Goal: Check status: Check status

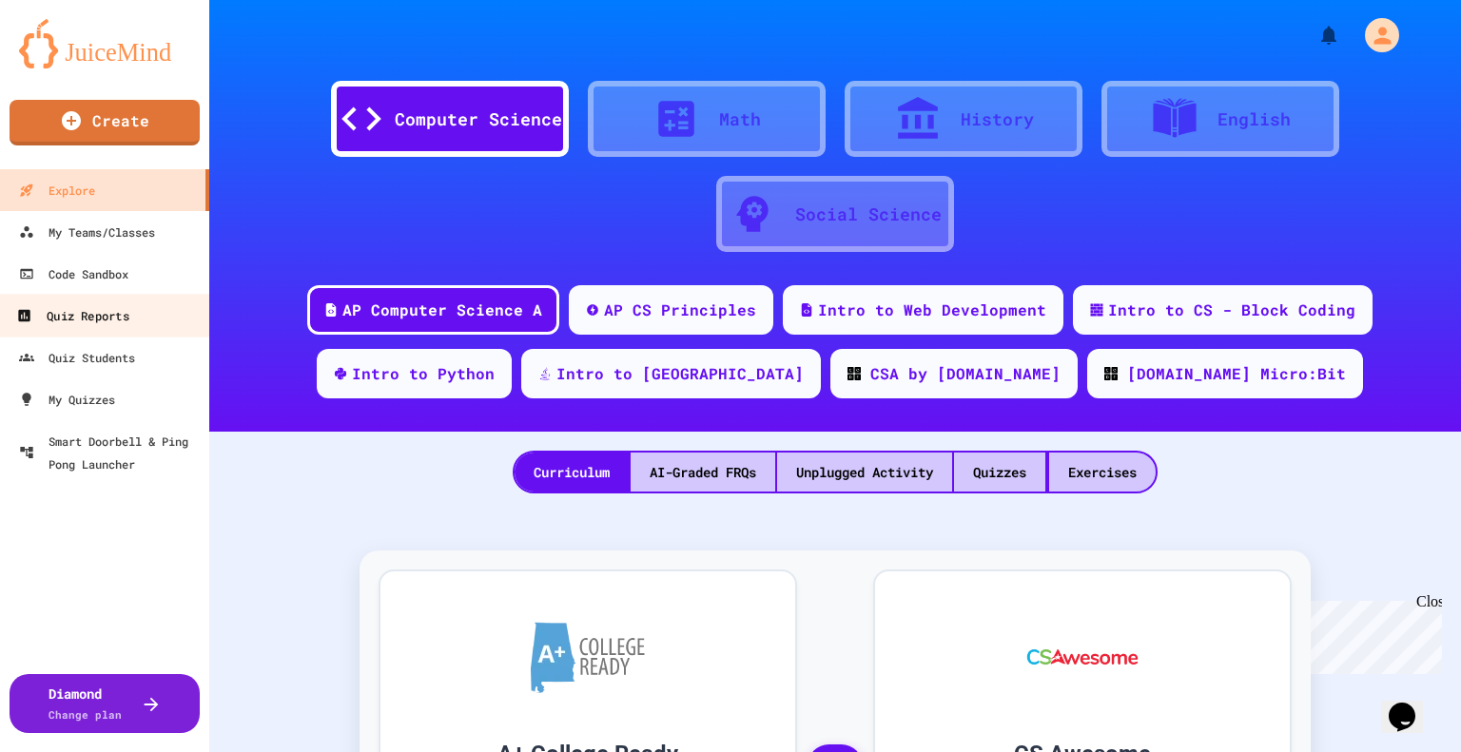
click at [94, 314] on div "Quiz Reports" at bounding box center [72, 316] width 112 height 24
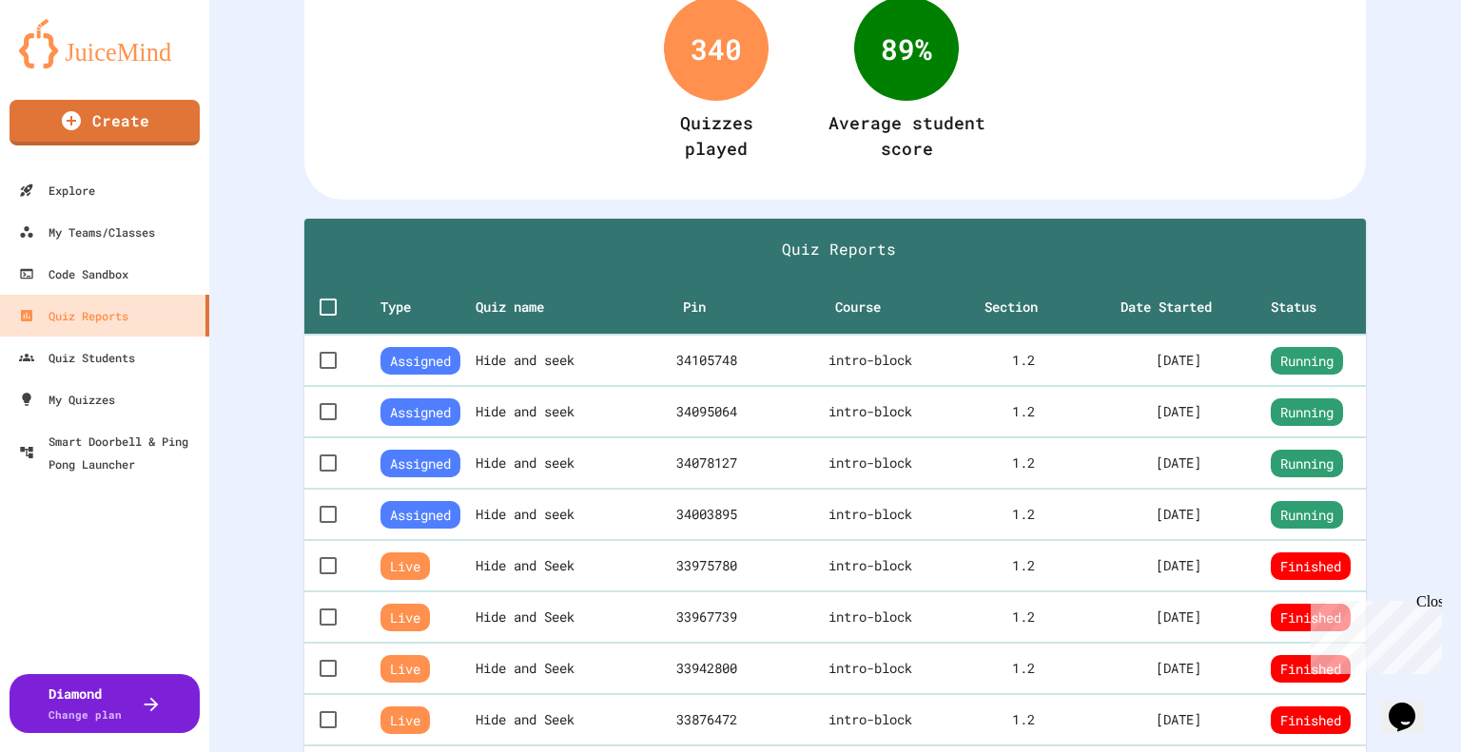
scroll to position [285, 0]
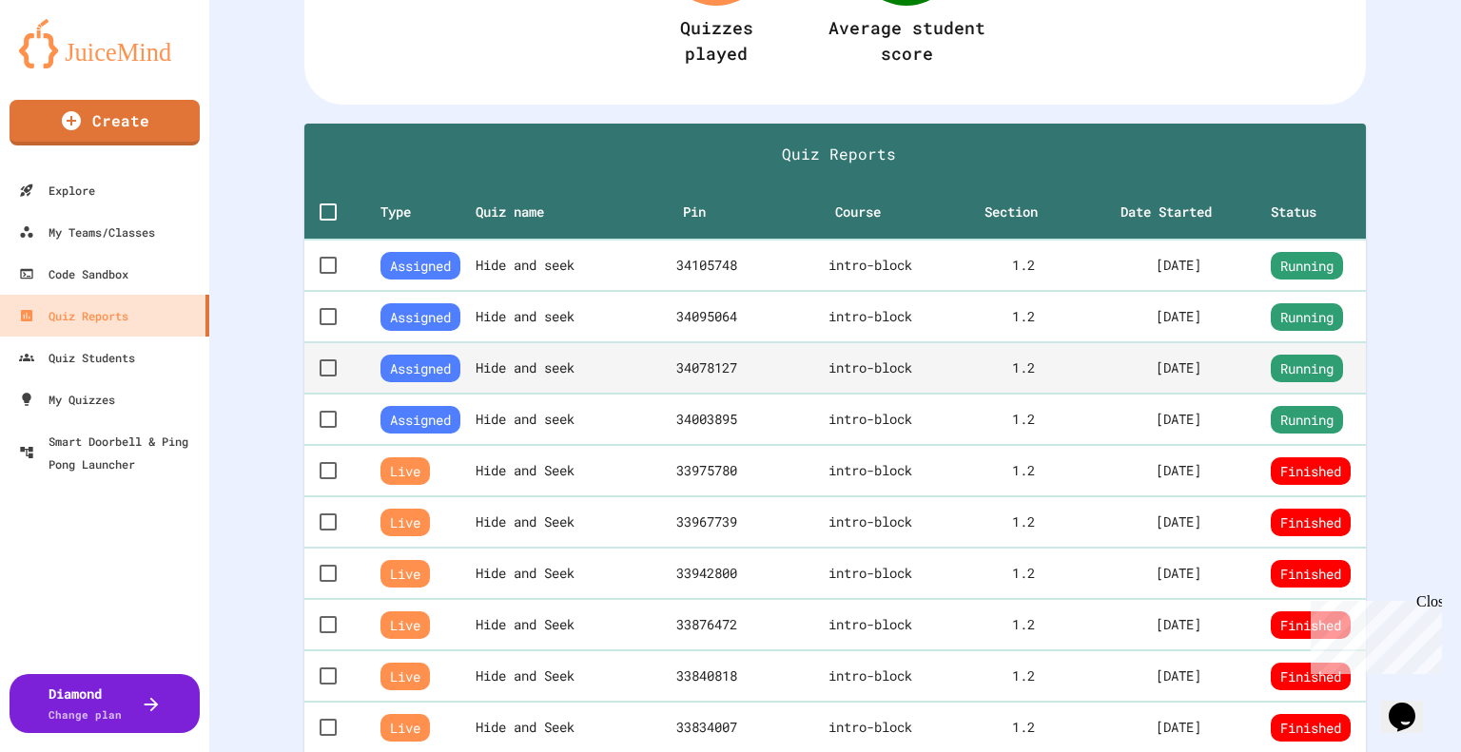
click at [521, 367] on th "Hide and seek" at bounding box center [555, 367] width 158 height 51
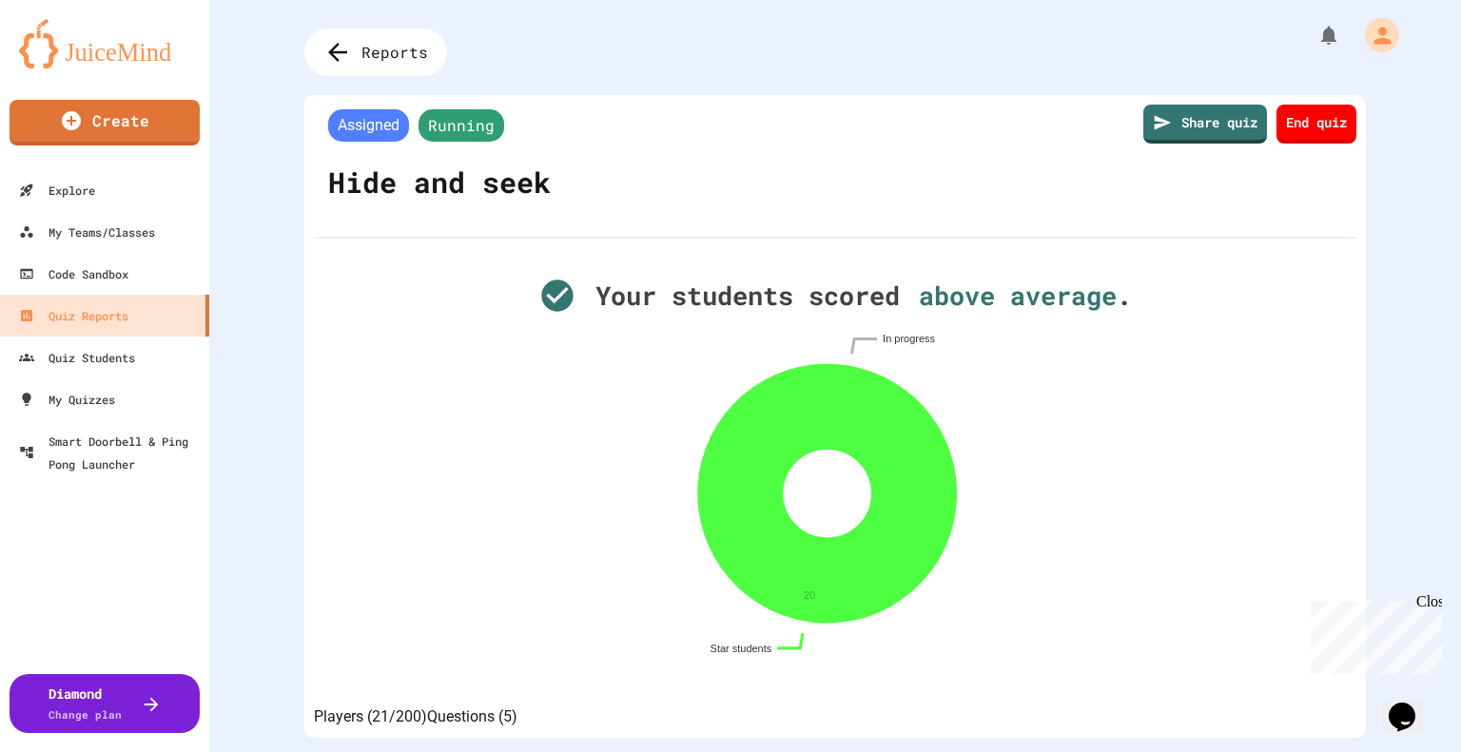
scroll to position [380, 0]
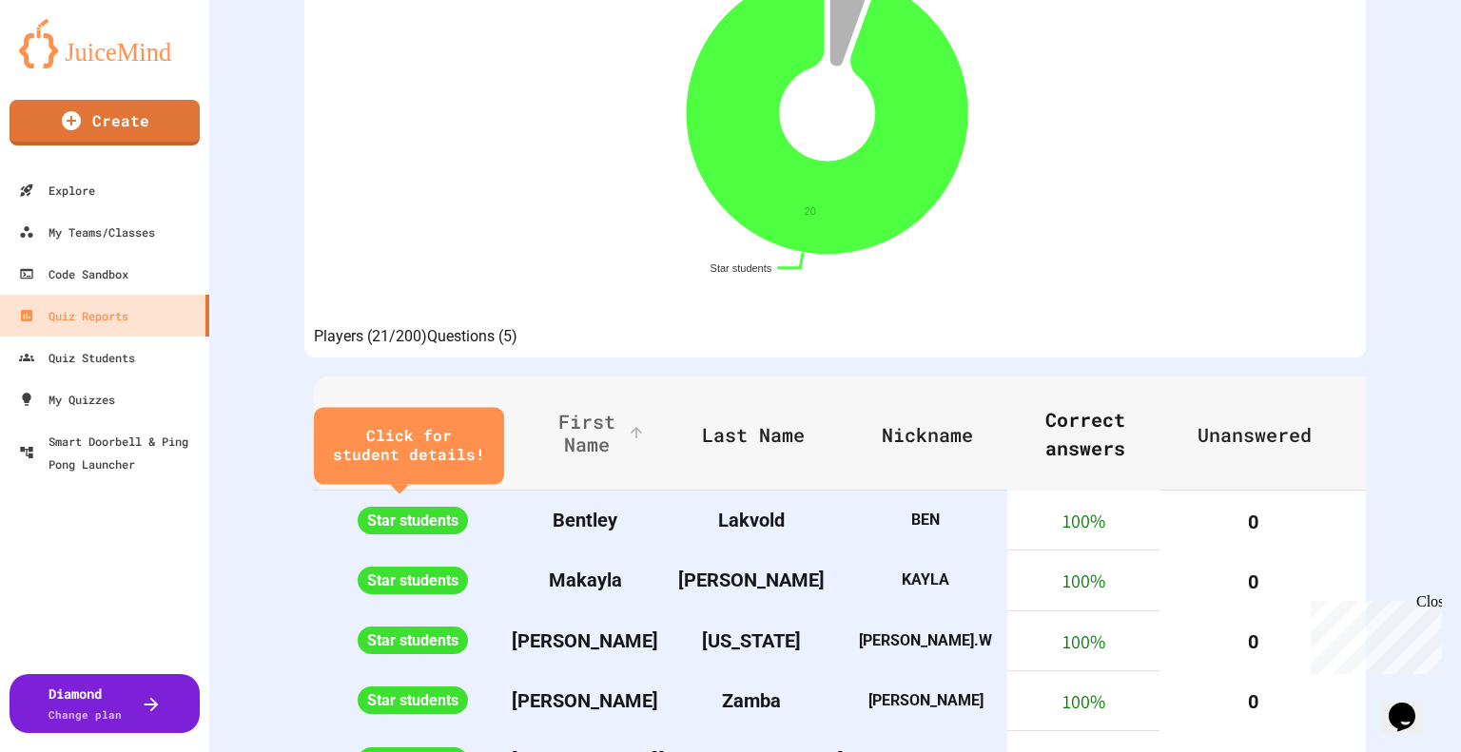
click at [571, 451] on span "First Name" at bounding box center [599, 433] width 99 height 46
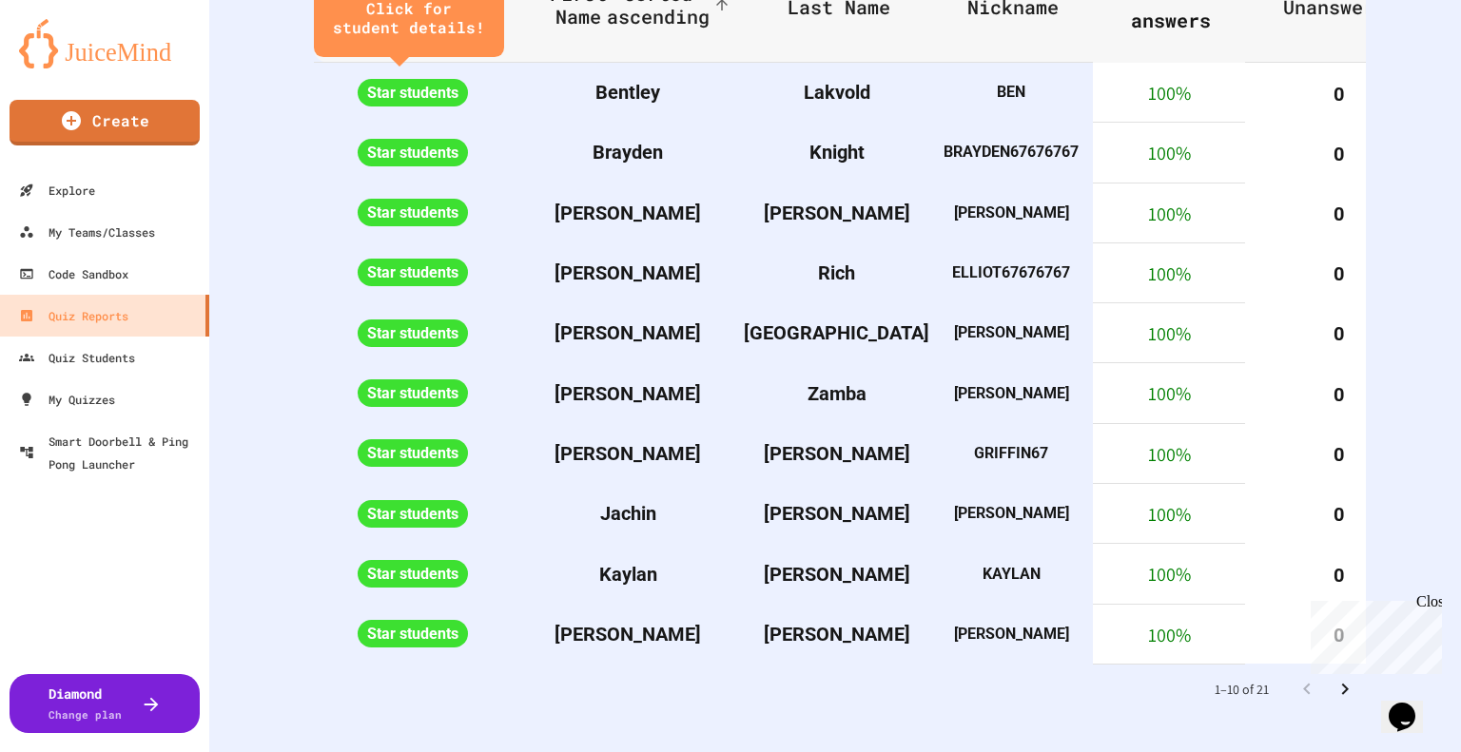
scroll to position [926, 0]
